Goal: Task Accomplishment & Management: Use online tool/utility

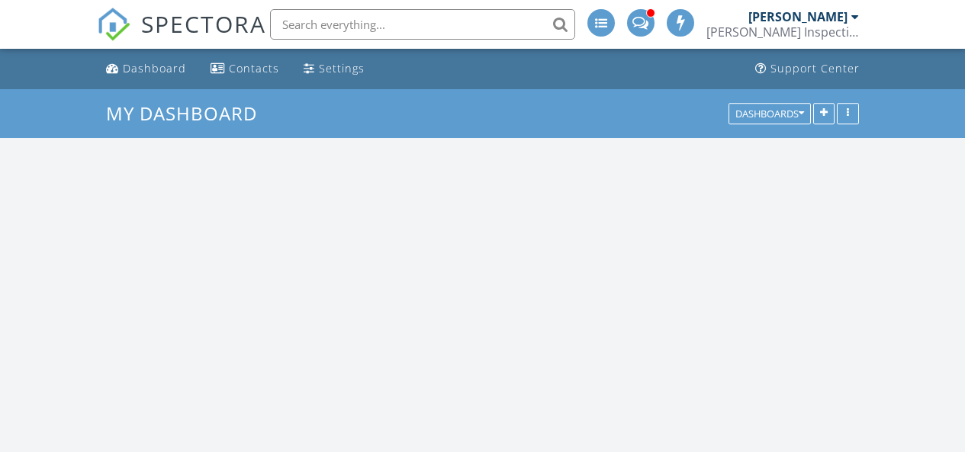
scroll to position [1450, 988]
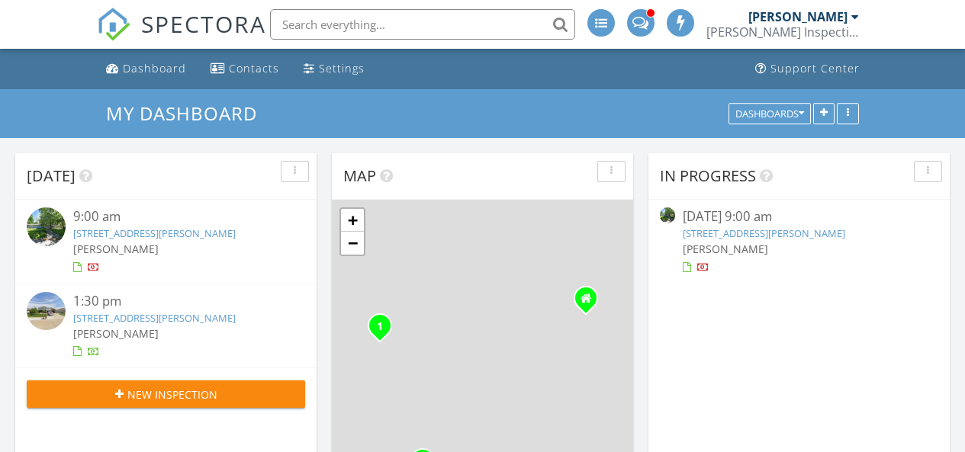
click at [802, 231] on link "38 Westdell Dr, St. Louis, MO 63136" at bounding box center [764, 233] width 162 height 14
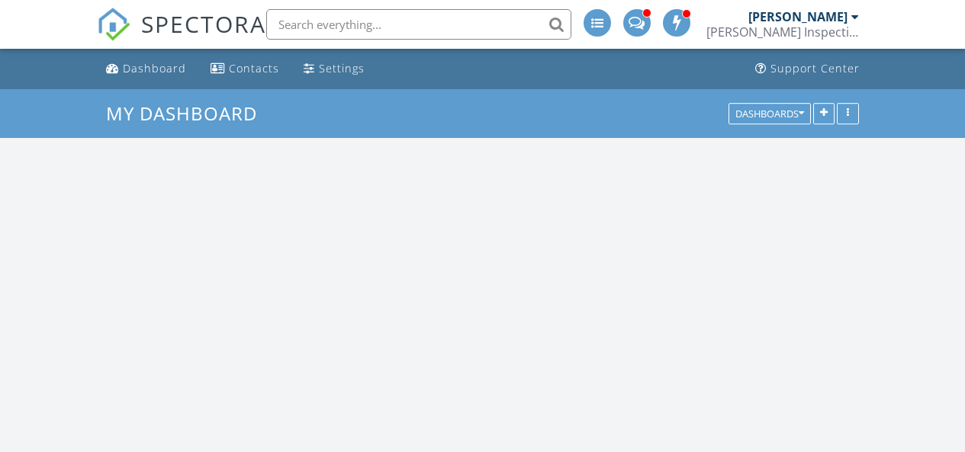
scroll to position [1450, 988]
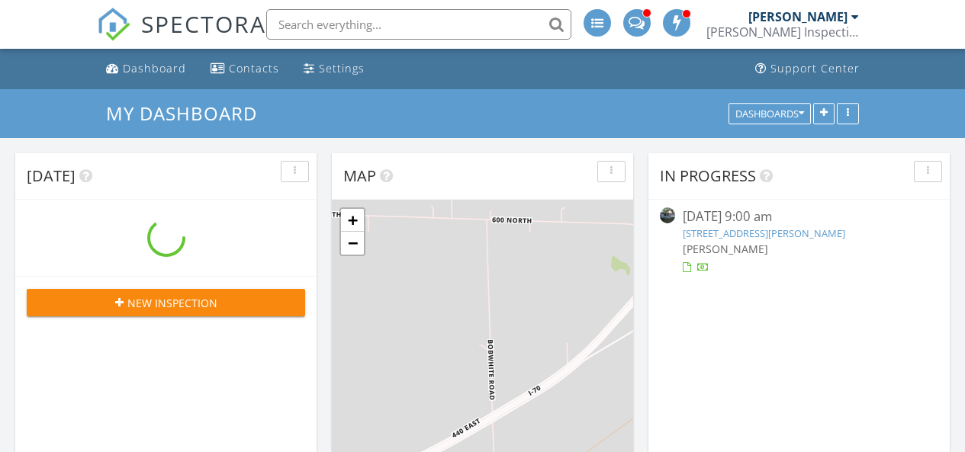
click at [715, 245] on span "[PERSON_NAME]" at bounding box center [725, 249] width 85 height 14
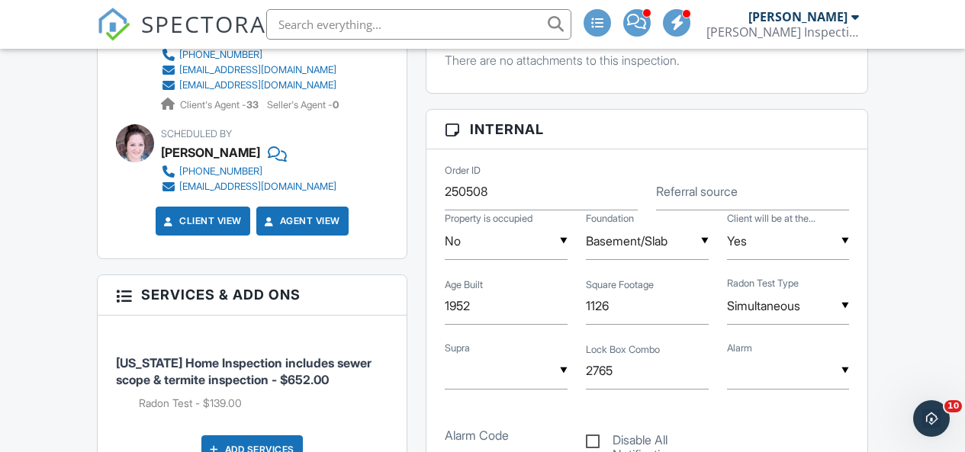
click at [184, 18] on span "SPECTORA" at bounding box center [203, 24] width 125 height 32
